Goal: Check status

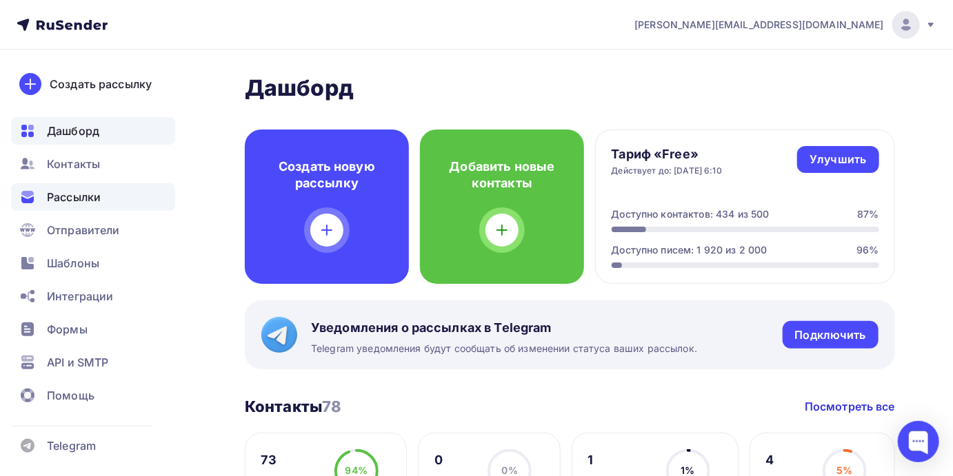
click at [75, 199] on span "Рассылки" at bounding box center [74, 197] width 54 height 17
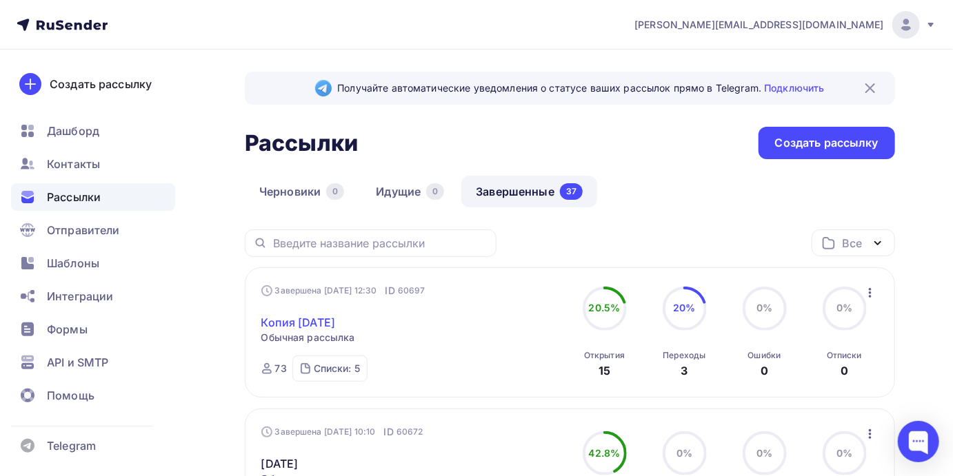
click at [305, 317] on link "Копия [DATE]" at bounding box center [298, 322] width 74 height 17
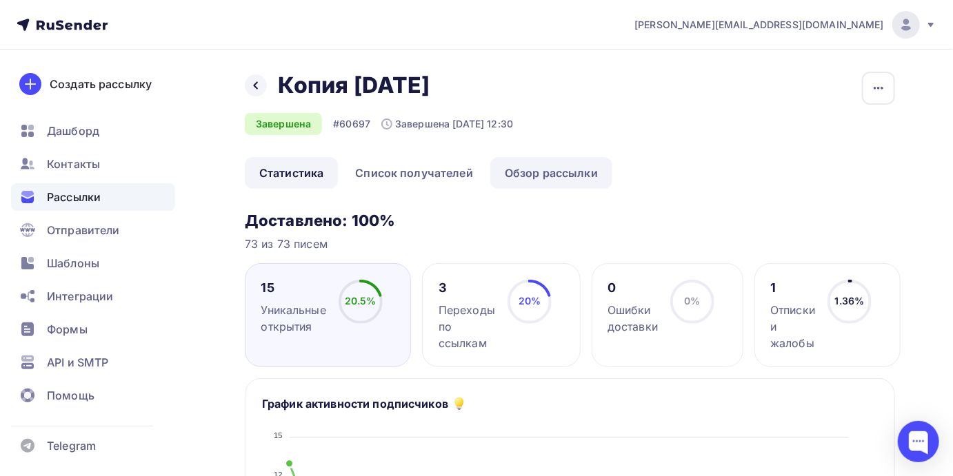
click at [567, 165] on link "Обзор рассылки" at bounding box center [551, 173] width 122 height 32
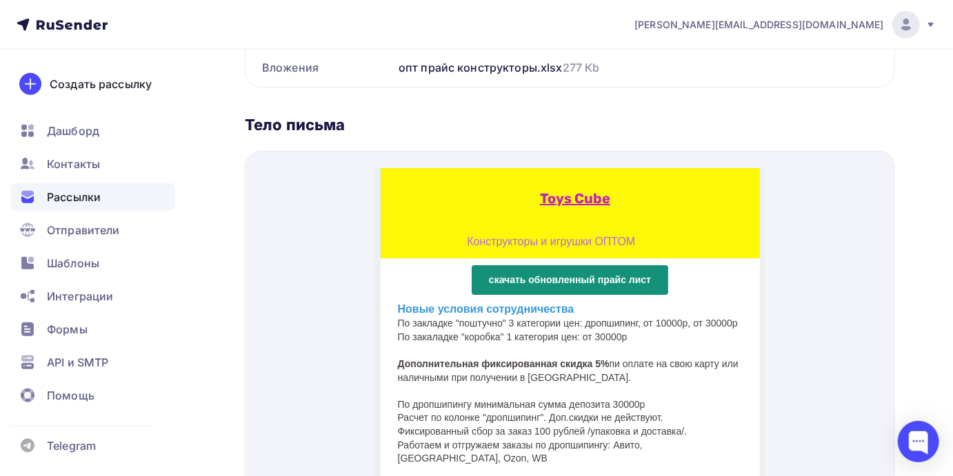
scroll to position [567, 0]
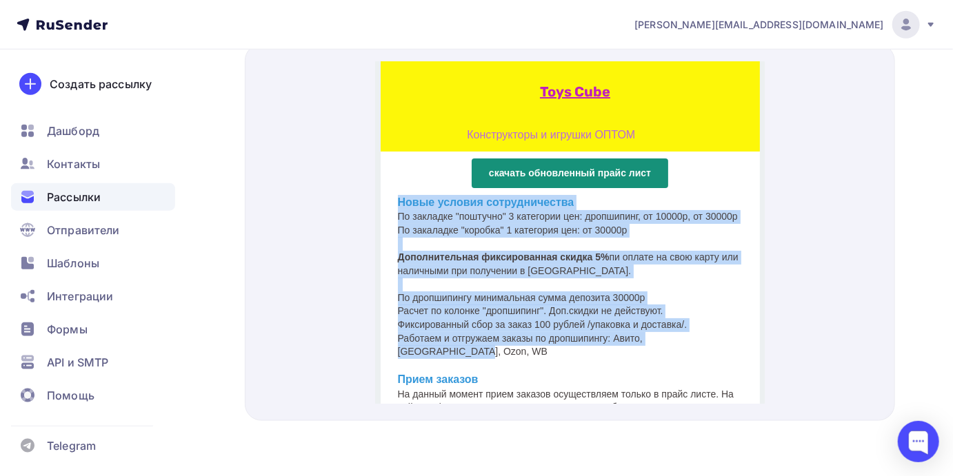
drag, startPoint x: 393, startPoint y: 188, endPoint x: 740, endPoint y: 332, distance: 375.5
click at [740, 332] on td "Новые условия сотрудничества По закладке "поштучно" 3 категории цен: дропшипинг…" at bounding box center [570, 314] width 379 height 273
copy div "Новые условия сотрудничества По закладке "поштучно" 3 категории цен: дропшипинг…"
